Goal: Find specific page/section: Find specific page/section

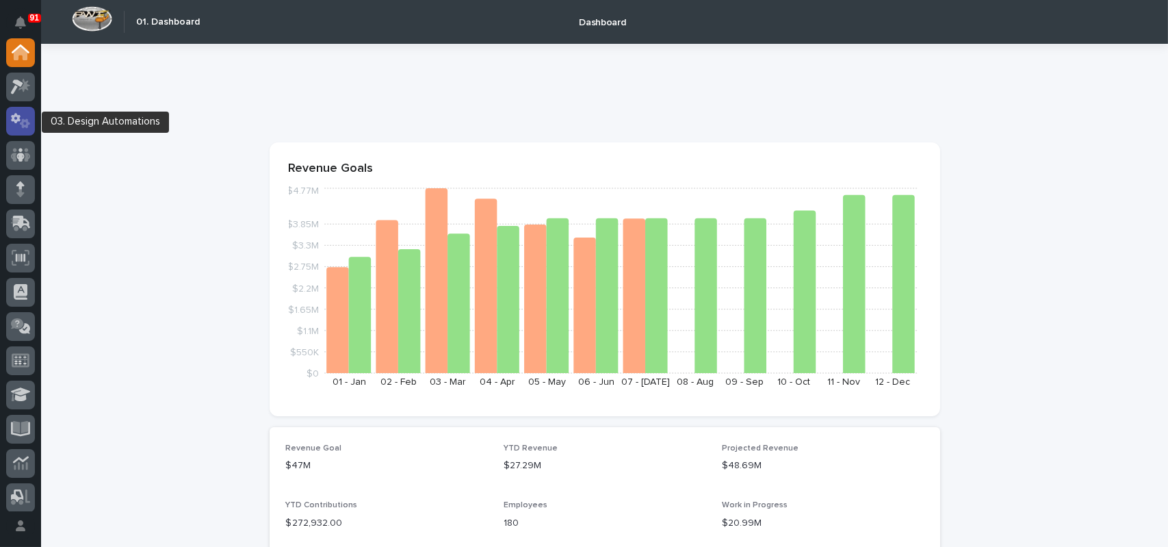
click at [23, 117] on icon at bounding box center [21, 121] width 20 height 16
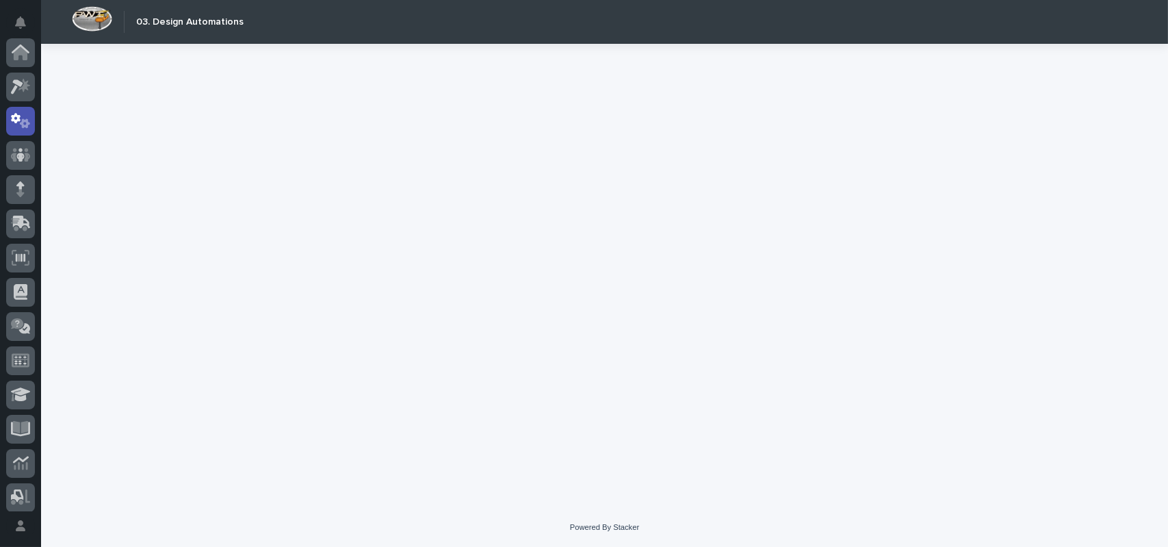
scroll to position [68, 0]
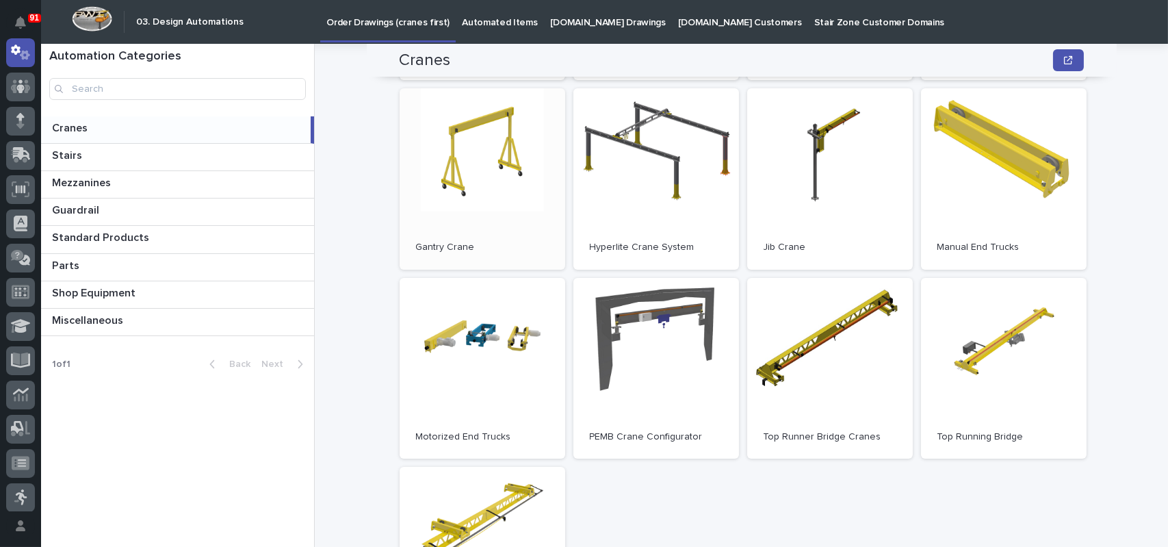
scroll to position [263, 0]
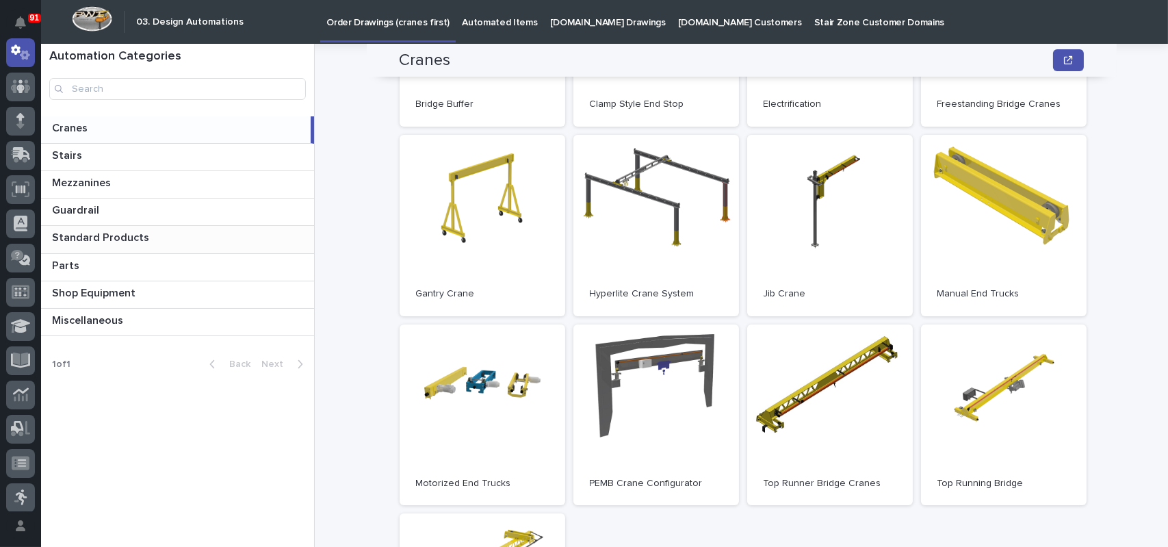
click at [111, 240] on p "Standard Products" at bounding box center [102, 237] width 100 height 16
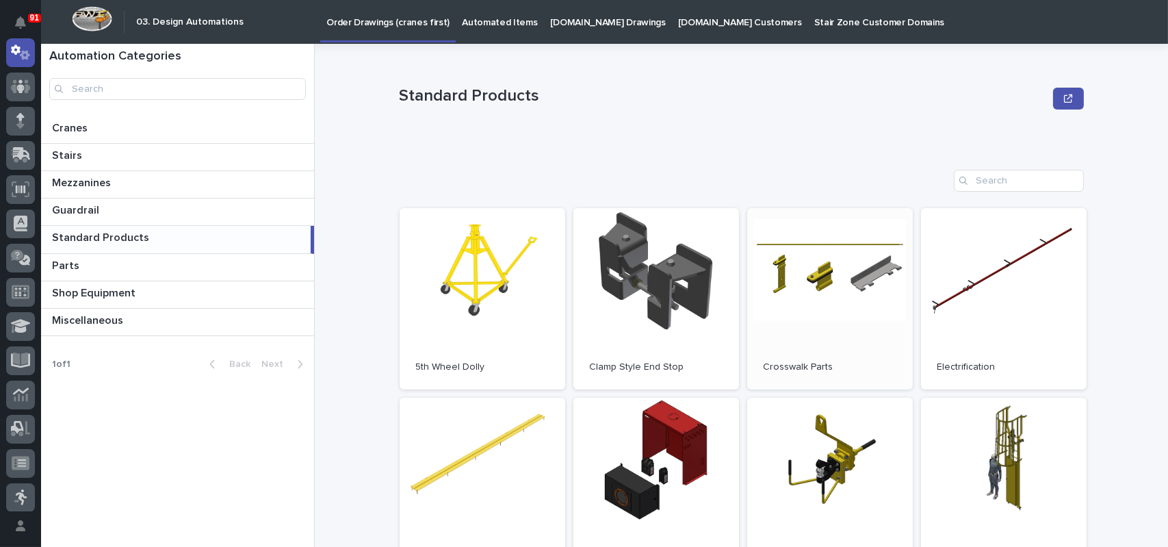
click at [847, 308] on link "Open" at bounding box center [830, 298] width 166 height 181
